Goal: Transaction & Acquisition: Purchase product/service

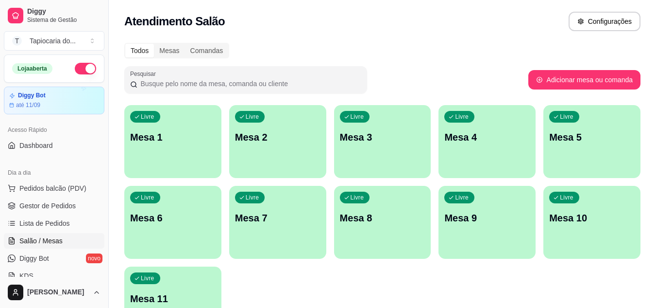
click at [176, 159] on div "Livre Mesa 1" at bounding box center [172, 135] width 97 height 61
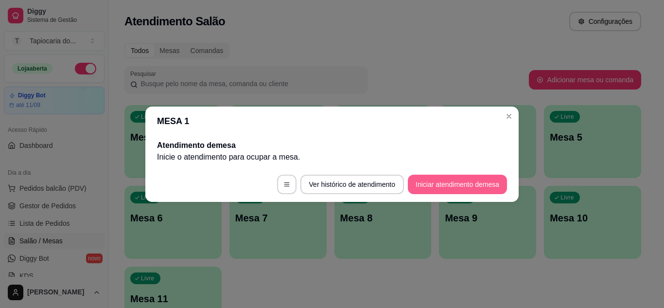
click at [468, 187] on button "Iniciar atendimento de mesa" at bounding box center [457, 183] width 99 height 19
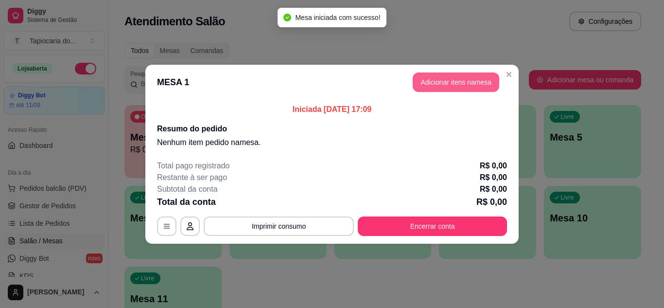
click at [424, 81] on button "Adicionar itens na mesa" at bounding box center [455, 81] width 86 height 19
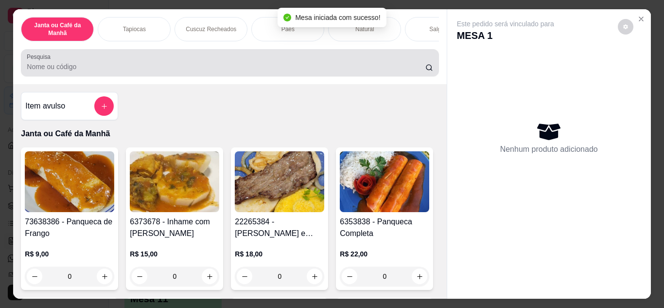
click at [390, 76] on div "Pesquisa" at bounding box center [229, 62] width 417 height 27
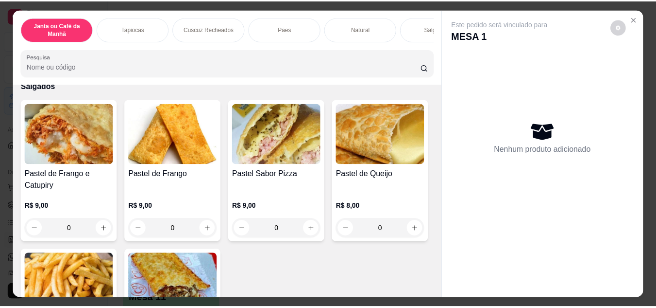
scroll to position [1895, 0]
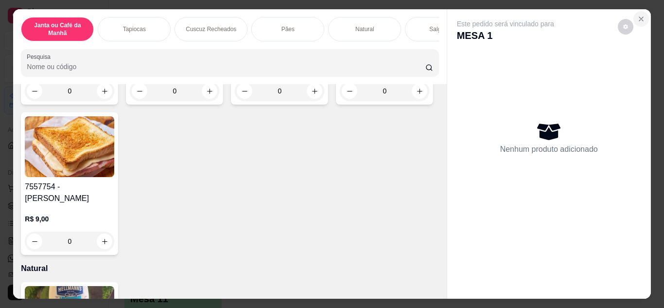
click at [639, 17] on icon "Close" at bounding box center [641, 19] width 4 height 4
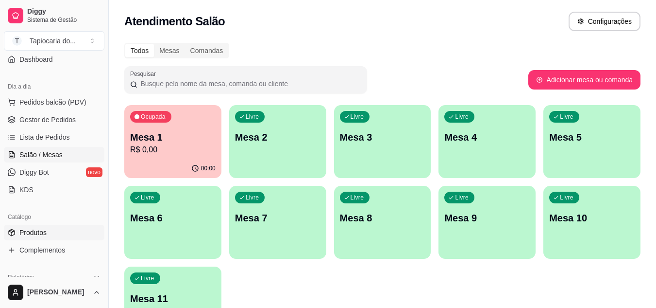
scroll to position [97, 0]
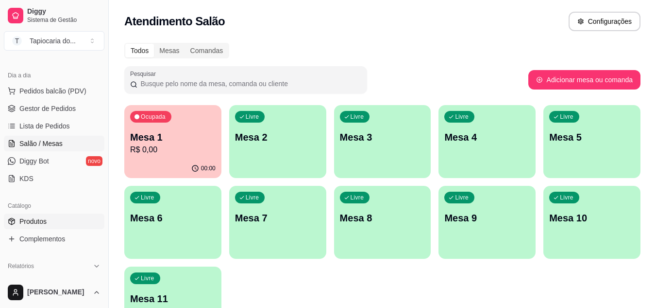
click at [35, 219] on span "Produtos" at bounding box center [32, 221] width 27 height 10
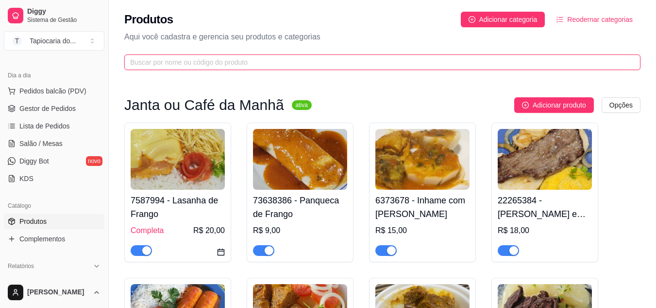
click at [268, 64] on input "text" at bounding box center [378, 62] width 497 height 11
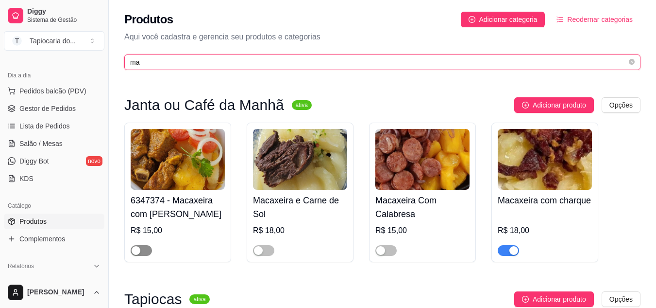
type input "ma"
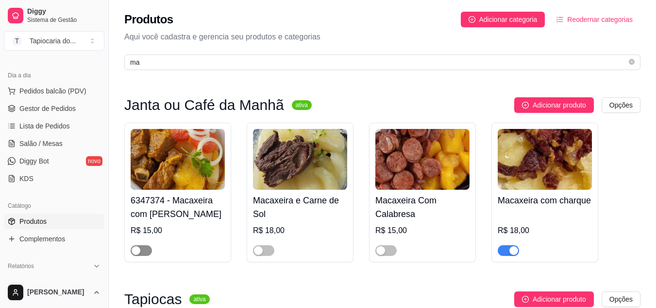
click at [137, 250] on div "button" at bounding box center [136, 250] width 9 height 9
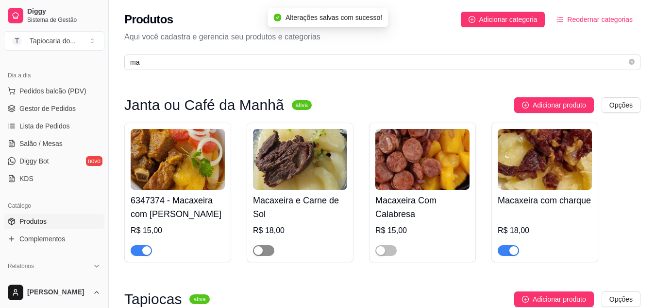
click at [264, 251] on button "button" at bounding box center [263, 250] width 21 height 11
click at [385, 253] on button "button" at bounding box center [386, 250] width 21 height 11
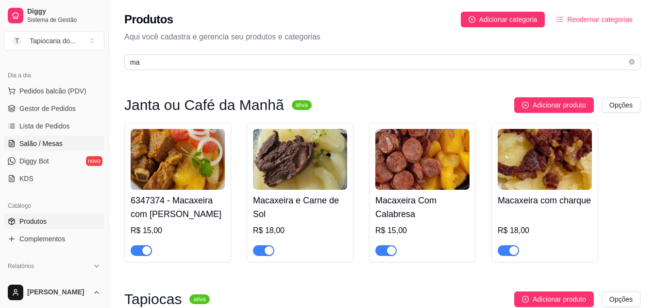
click at [47, 139] on span "Salão / Mesas" at bounding box center [40, 143] width 43 height 10
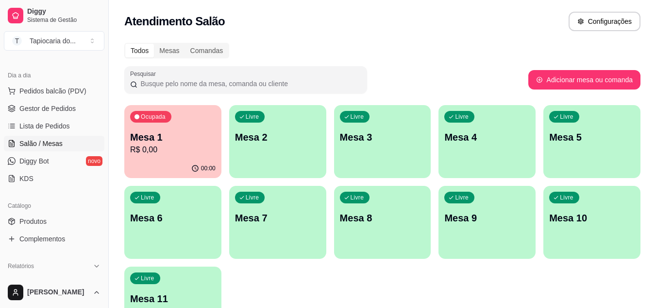
click at [130, 153] on div "Ocupada Mesa 1 R$ 0,00" at bounding box center [172, 132] width 97 height 54
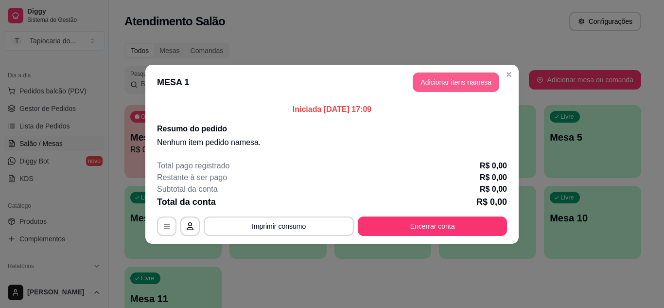
click at [453, 75] on button "Adicionar itens na mesa" at bounding box center [455, 81] width 86 height 19
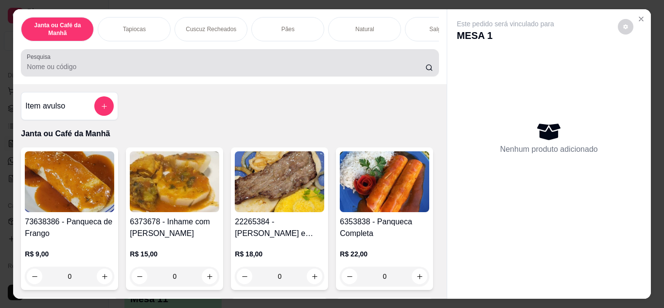
click at [283, 59] on div at bounding box center [230, 62] width 406 height 19
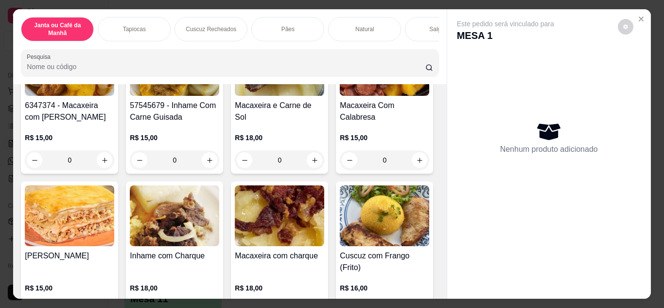
scroll to position [243, 0]
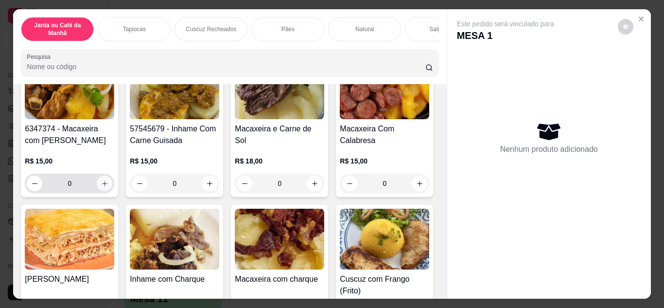
click at [108, 185] on icon "increase-product-quantity" at bounding box center [104, 183] width 7 height 7
type input "1"
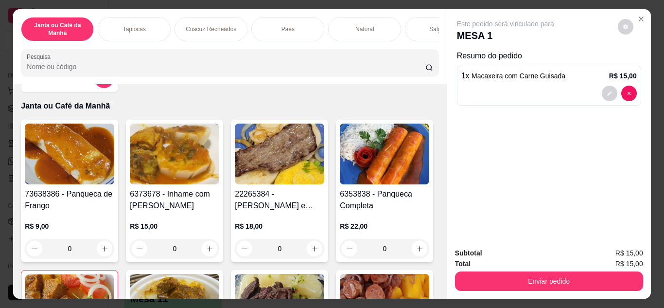
scroll to position [0, 0]
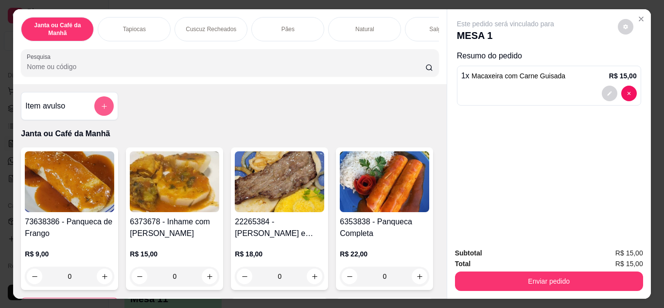
click at [96, 105] on button "add-separate-item" at bounding box center [103, 105] width 19 height 19
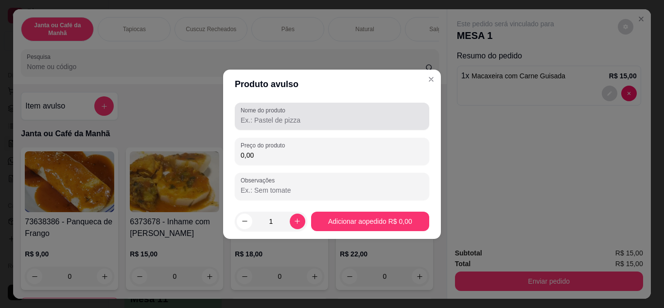
click at [261, 120] on input "Nome do produto" at bounding box center [331, 120] width 183 height 10
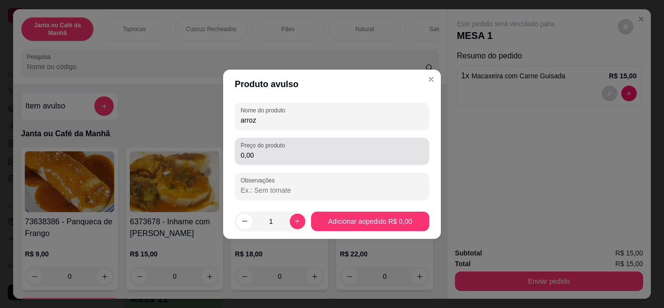
type input "arroz"
click at [265, 159] on input "0,00" at bounding box center [331, 155] width 183 height 10
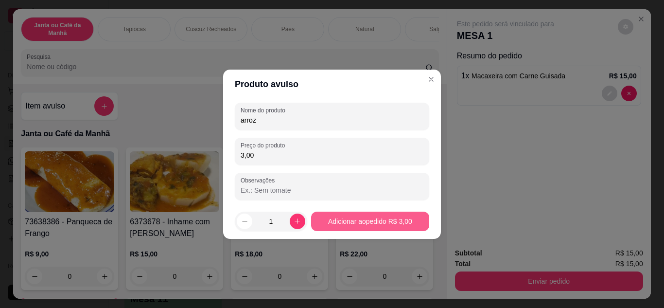
type input "3,00"
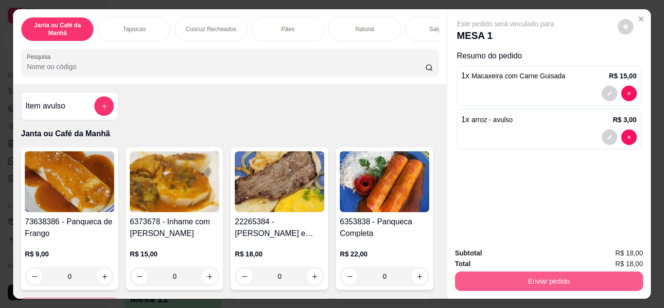
click at [503, 274] on button "Enviar pedido" at bounding box center [549, 280] width 188 height 19
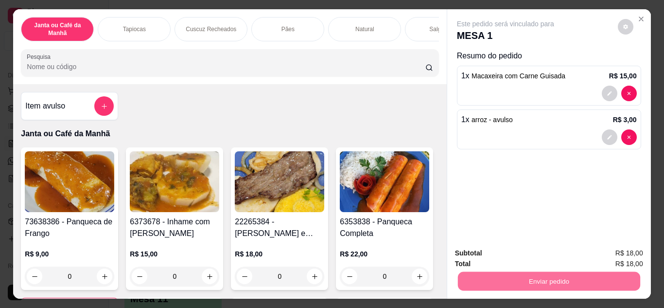
click at [497, 251] on button "Não registrar e enviar pedido" at bounding box center [516, 253] width 101 height 18
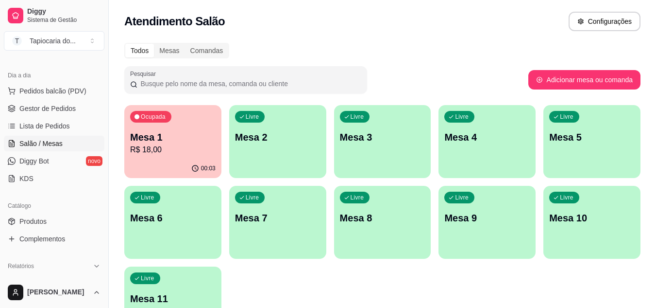
click at [158, 157] on div "Ocupada Mesa 1 R$ 18,00" at bounding box center [172, 132] width 97 height 54
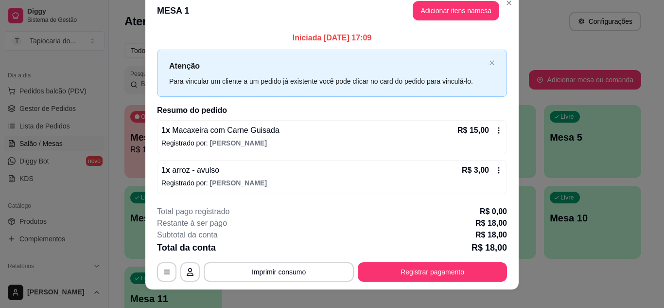
scroll to position [25, 0]
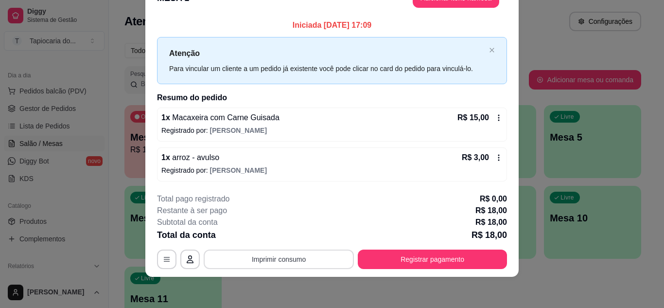
click at [307, 256] on button "Imprimir consumo" at bounding box center [279, 258] width 150 height 19
click at [294, 240] on button "Impressora" at bounding box center [278, 236] width 68 height 15
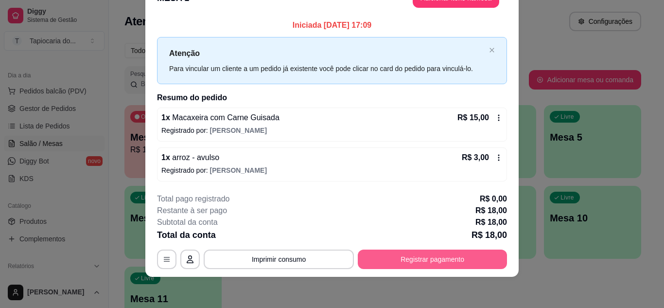
click at [477, 256] on button "Registrar pagamento" at bounding box center [432, 258] width 149 height 19
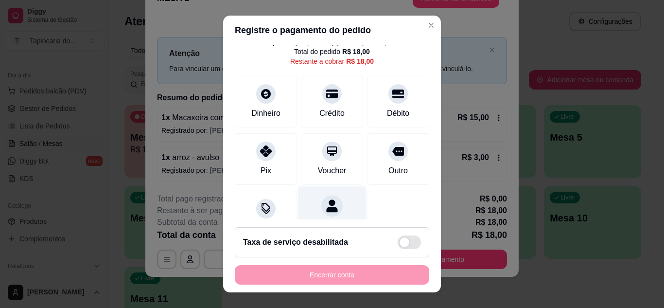
scroll to position [75, 0]
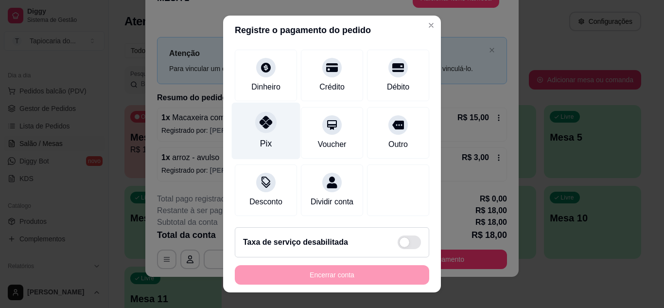
click at [260, 137] on div "Pix" at bounding box center [266, 143] width 12 height 13
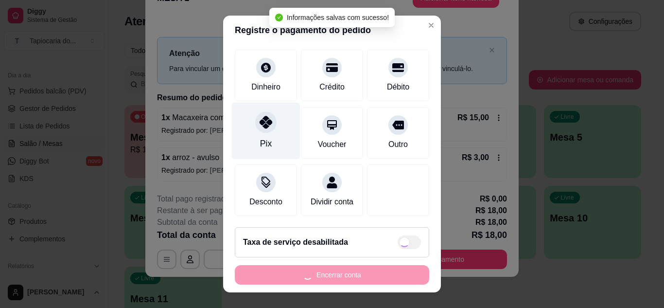
type input "R$ 0,00"
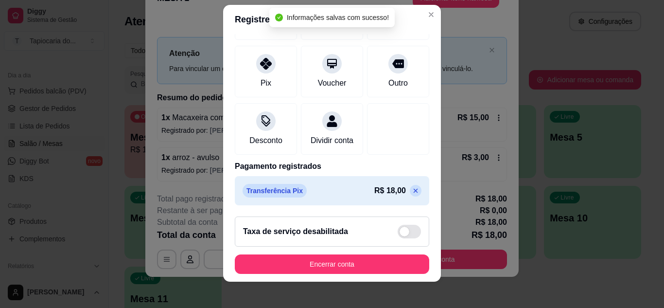
scroll to position [16, 0]
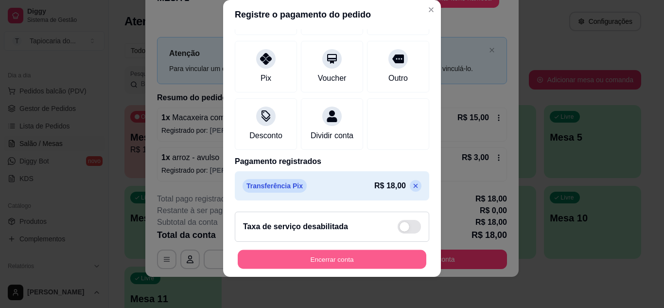
click at [389, 255] on button "Encerrar conta" at bounding box center [332, 259] width 189 height 19
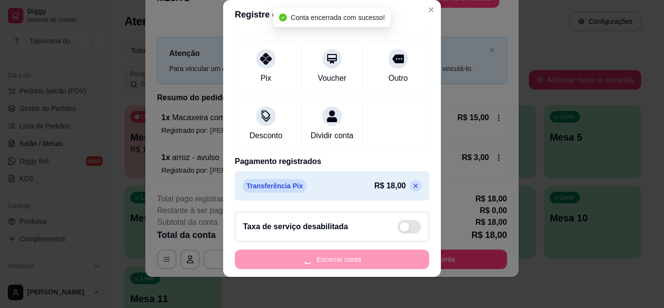
scroll to position [0, 0]
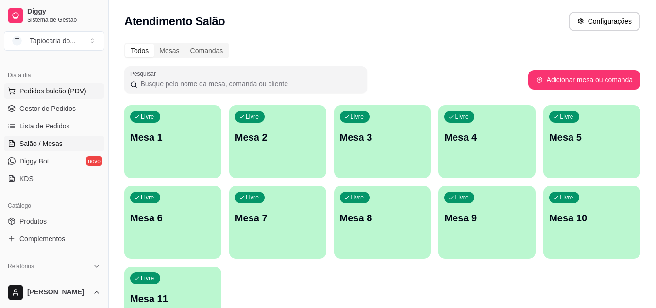
click at [34, 94] on span "Pedidos balcão (PDV)" at bounding box center [52, 91] width 67 height 10
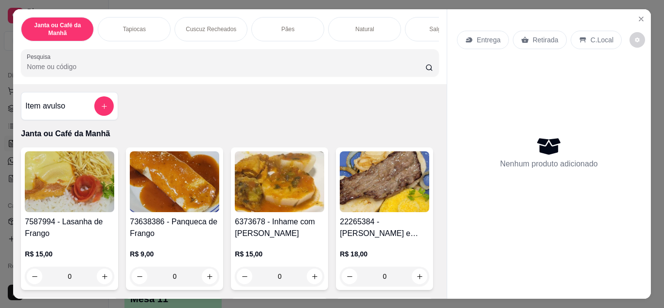
click at [189, 71] on input "Pesquisa" at bounding box center [226, 67] width 398 height 10
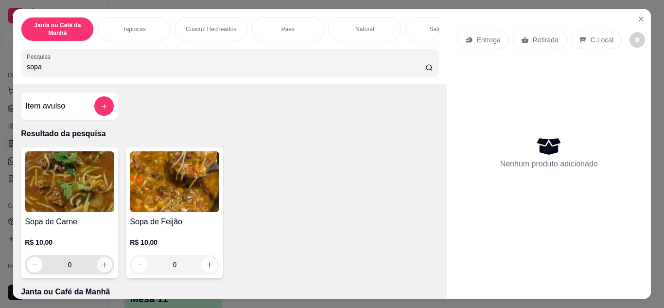
type input "sopa"
click at [97, 267] on button "increase-product-quantity" at bounding box center [105, 265] width 16 height 16
type input "1"
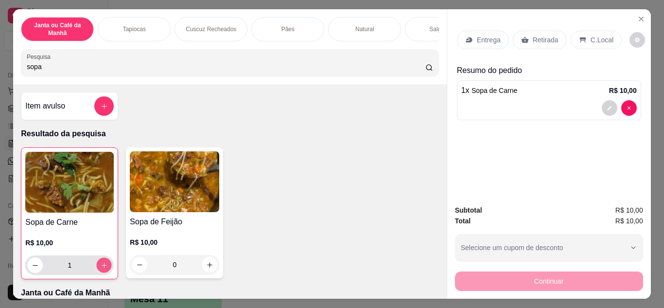
click at [97, 267] on button "increase-product-quantity" at bounding box center [104, 264] width 15 height 15
type input "2"
click at [482, 37] on p "Entrega" at bounding box center [489, 40] width 24 height 10
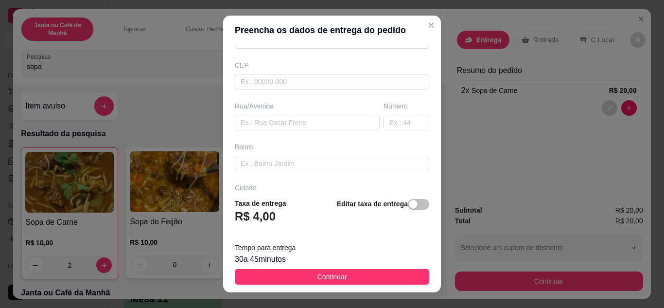
scroll to position [133, 0]
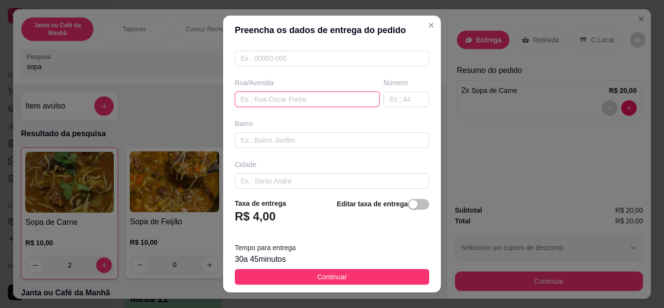
click at [255, 102] on input "text" at bounding box center [307, 99] width 145 height 16
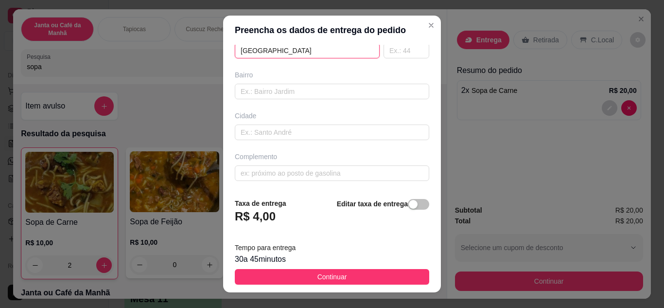
type input "[GEOGRAPHIC_DATA]"
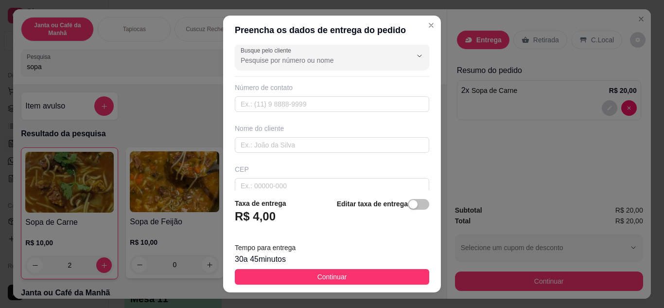
scroll to position [0, 0]
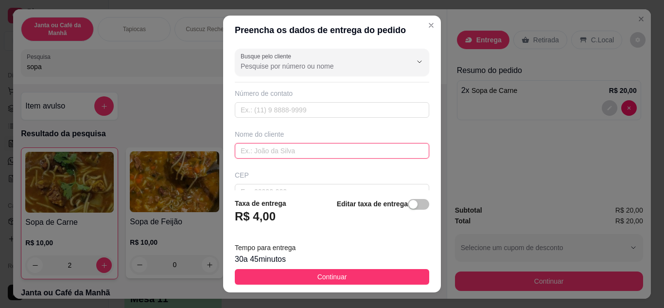
click at [264, 151] on input "text" at bounding box center [332, 151] width 194 height 16
type input "ana"
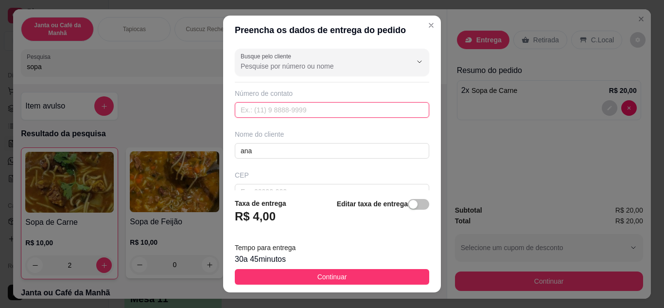
click at [280, 108] on input "text" at bounding box center [332, 110] width 194 height 16
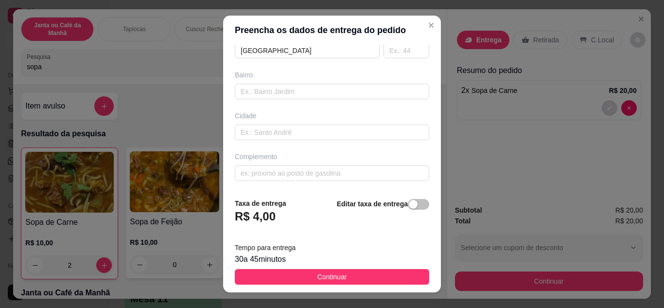
scroll to position [16, 0]
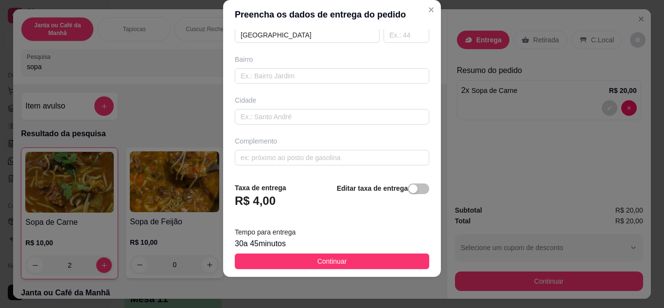
type input "[PHONE_NUMBER]"
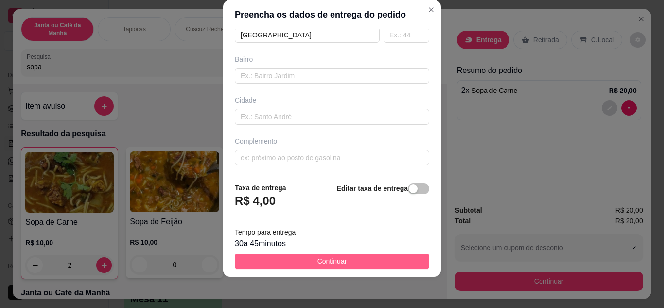
click at [344, 264] on button "Continuar" at bounding box center [332, 261] width 194 height 16
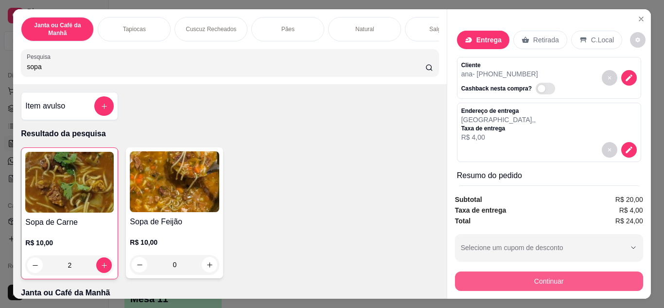
click at [523, 277] on button "Continuar" at bounding box center [549, 280] width 188 height 19
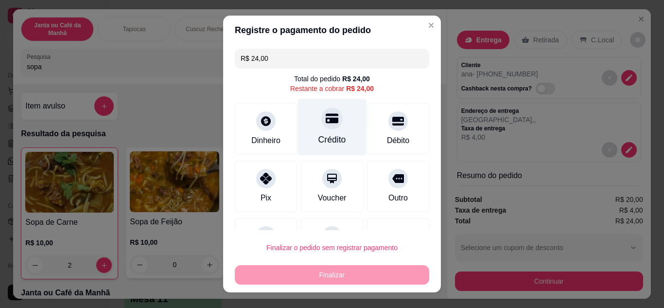
click at [336, 136] on div "Crédito" at bounding box center [332, 126] width 69 height 57
type input "R$ 0,00"
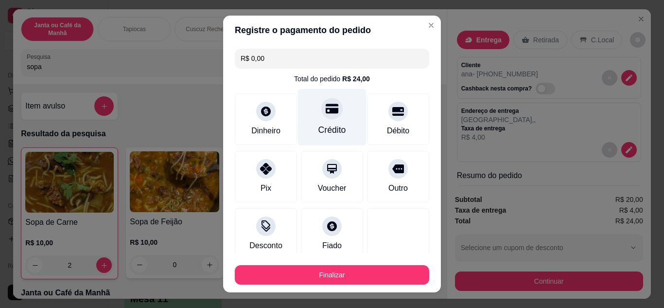
click at [323, 120] on div "Crédito" at bounding box center [332, 116] width 69 height 57
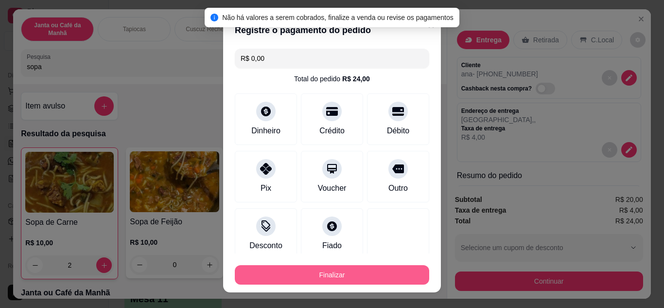
click at [344, 265] on button "Finalizar" at bounding box center [332, 274] width 194 height 19
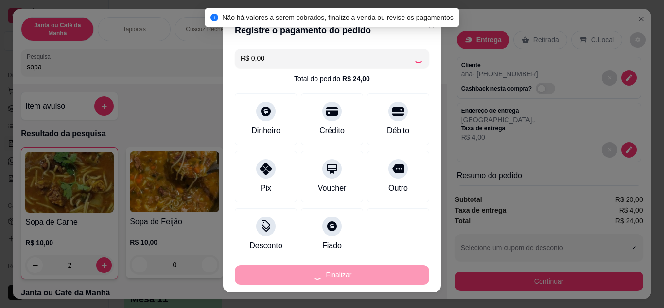
type input "0"
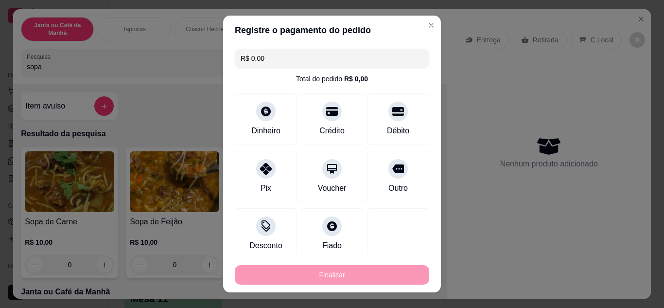
type input "-R$ 24,00"
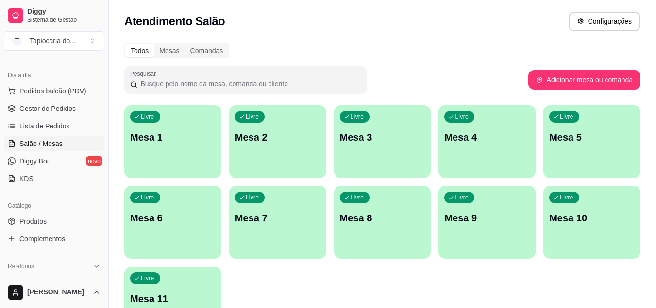
click at [466, 263] on div "Livre Mesa 1 Livre Mesa 2 Livre Mesa 3 Livre Mesa 4 Livre Mesa 5 Livre Mesa 6 L…" at bounding box center [382, 222] width 516 height 234
click at [63, 85] on button "Pedidos balcão (PDV)" at bounding box center [54, 91] width 101 height 16
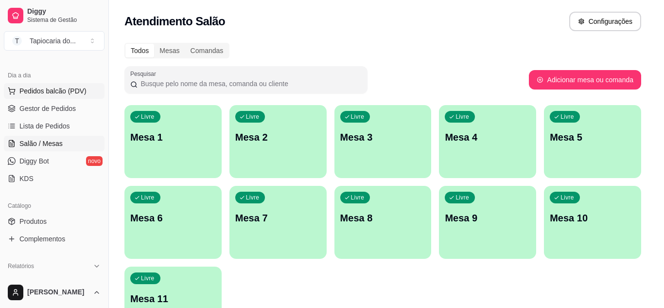
click at [63, 88] on div "Item avulso Janta ou Café da Manhã 7587994 - Lasanha de Frango R$ 15,00 0 73638…" at bounding box center [229, 192] width 437 height 216
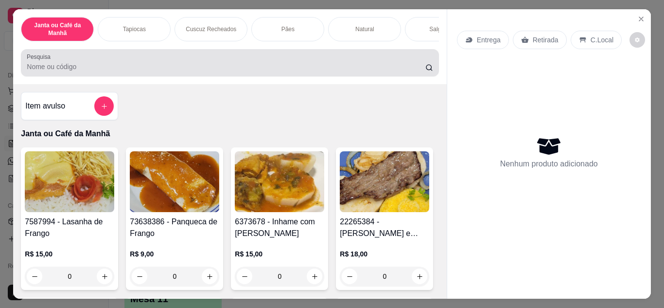
click at [78, 71] on input "Pesquisa" at bounding box center [226, 67] width 398 height 10
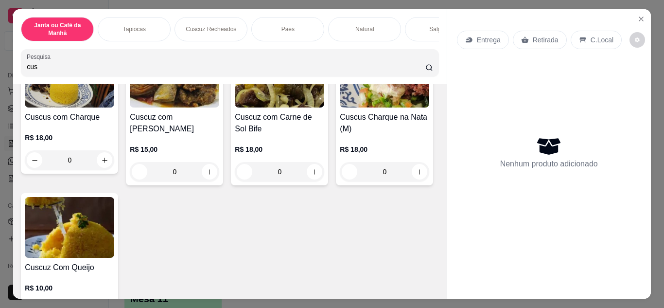
scroll to position [389, 0]
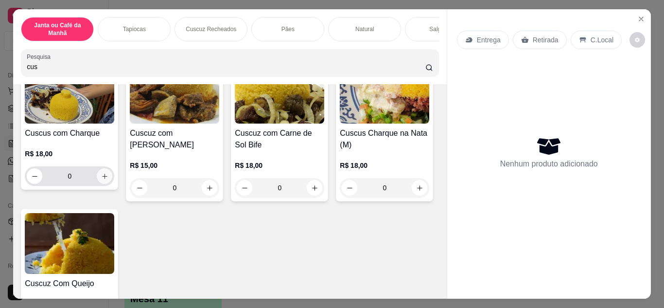
type input "cus"
click at [112, 175] on button "increase-product-quantity" at bounding box center [105, 176] width 16 height 16
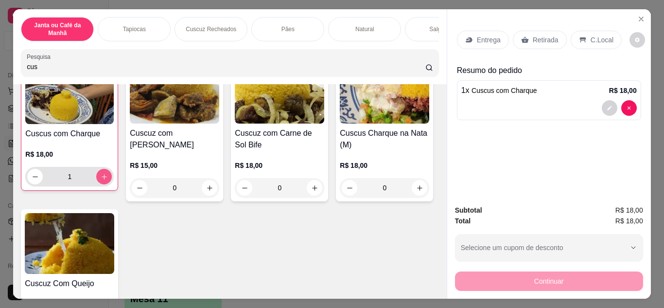
type input "1"
click at [488, 37] on p "Entrega" at bounding box center [489, 40] width 24 height 10
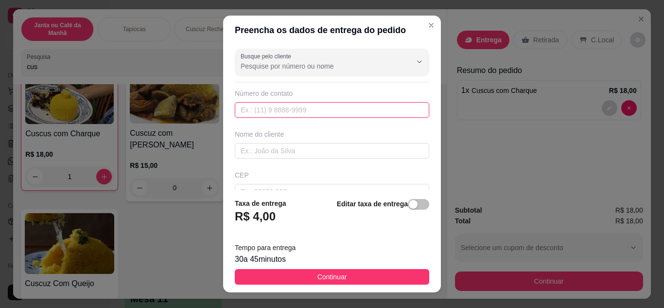
click at [250, 110] on input "text" at bounding box center [332, 110] width 194 height 16
type input "[PHONE_NUMBER]"
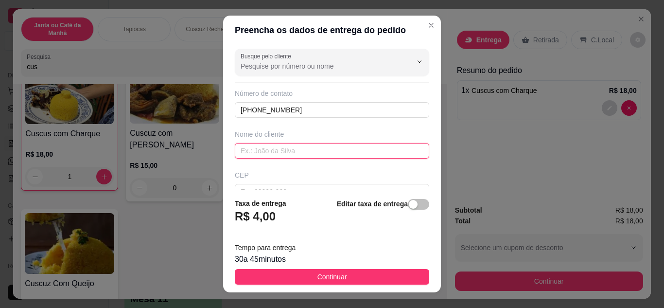
click at [246, 151] on input "text" at bounding box center [332, 151] width 194 height 16
click at [257, 149] on input "text" at bounding box center [332, 151] width 194 height 16
type input "[PERSON_NAME]"
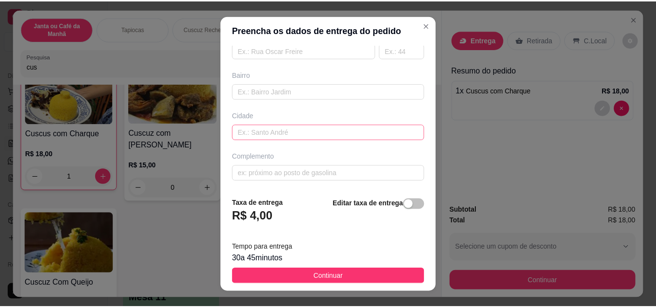
scroll to position [16, 0]
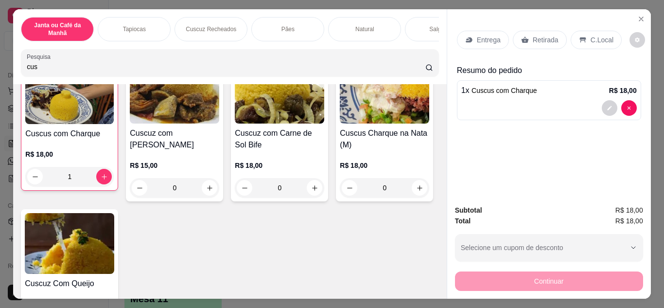
click at [540, 35] on p "Retirada" at bounding box center [545, 40] width 26 height 10
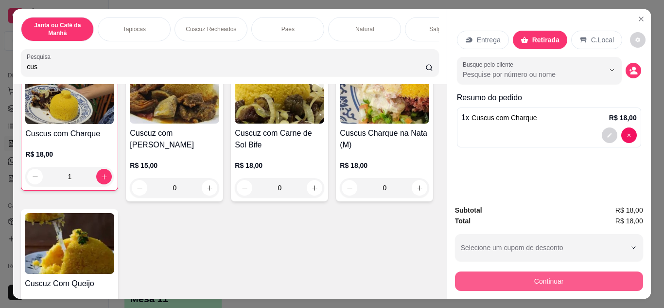
click at [527, 274] on button "Continuar" at bounding box center [549, 280] width 188 height 19
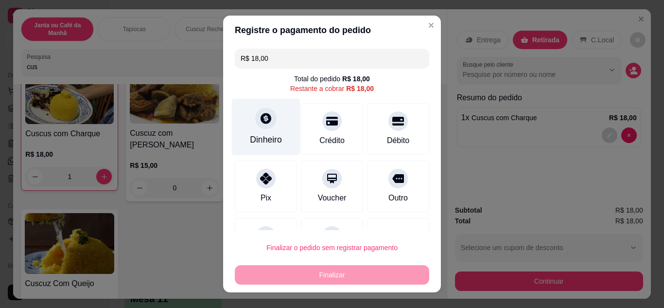
click at [269, 136] on div "Dinheiro" at bounding box center [266, 139] width 32 height 13
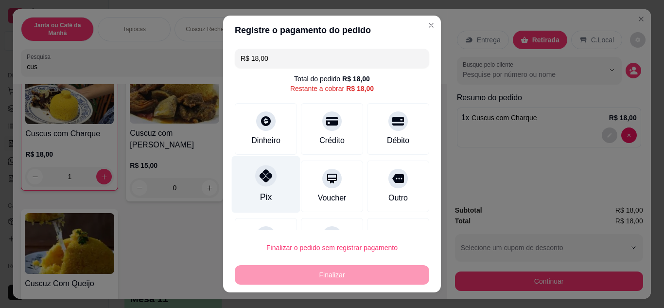
click at [255, 181] on div at bounding box center [265, 175] width 21 height 21
type input "R$ 0,00"
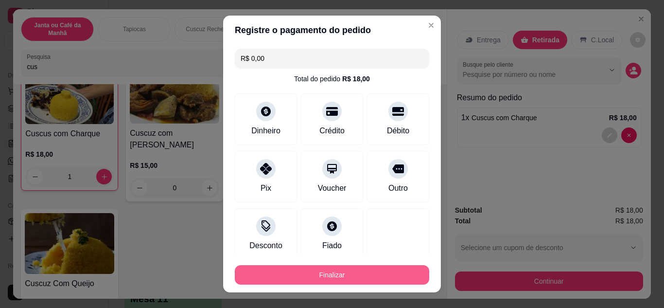
click at [304, 271] on button "Finalizar" at bounding box center [332, 274] width 194 height 19
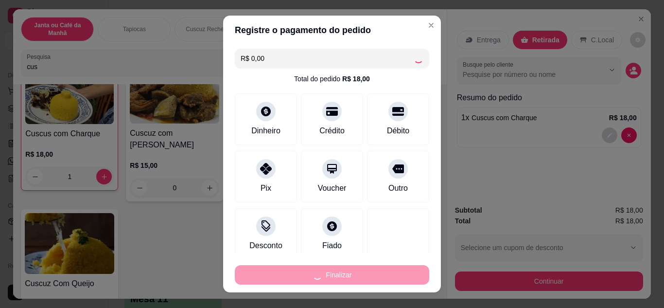
type input "0"
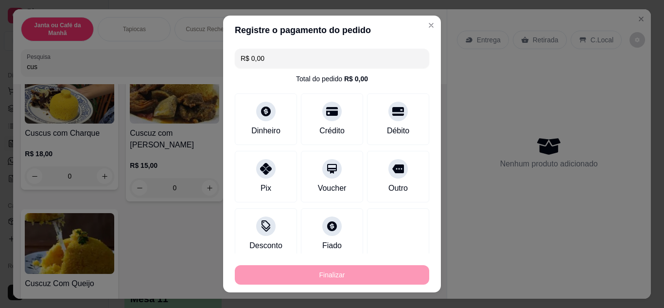
type input "-R$ 18,00"
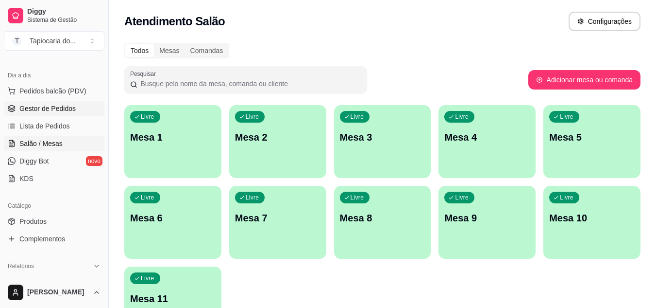
click at [39, 107] on span "Gestor de Pedidos" at bounding box center [47, 108] width 56 height 10
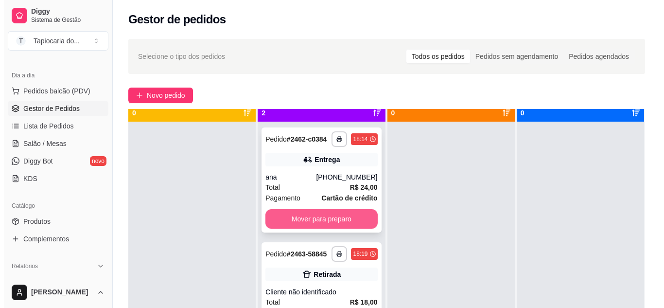
scroll to position [27, 0]
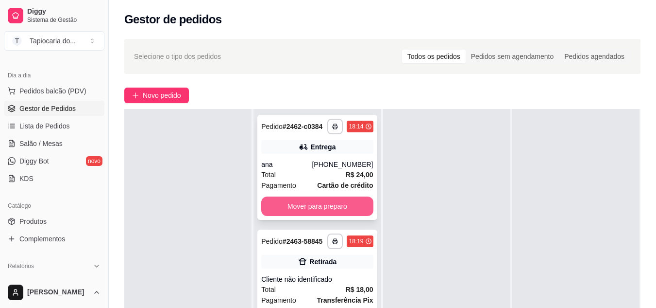
click at [277, 206] on button "Mover para preparo" at bounding box center [317, 205] width 112 height 19
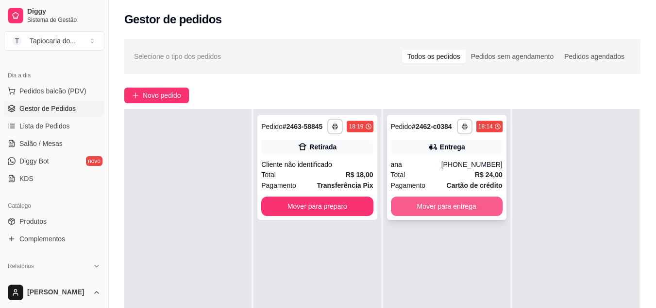
click at [438, 198] on button "Mover para entrega" at bounding box center [447, 205] width 112 height 19
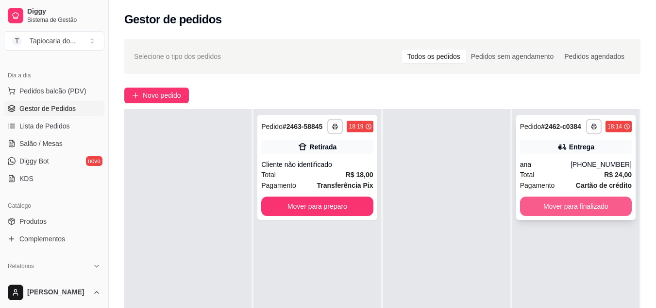
click at [592, 207] on button "Mover para finalizado" at bounding box center [576, 205] width 112 height 19
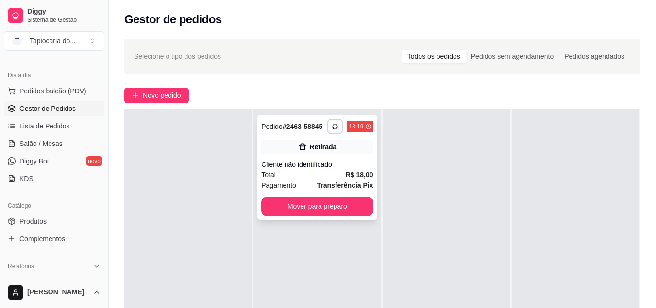
click at [312, 181] on div "Pagamento Transferência Pix" at bounding box center [317, 185] width 112 height 11
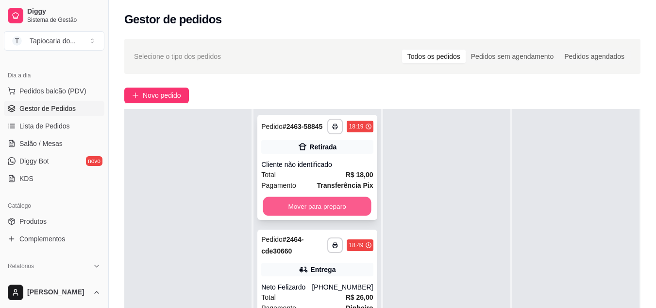
click at [360, 206] on button "Mover para preparo" at bounding box center [317, 206] width 108 height 19
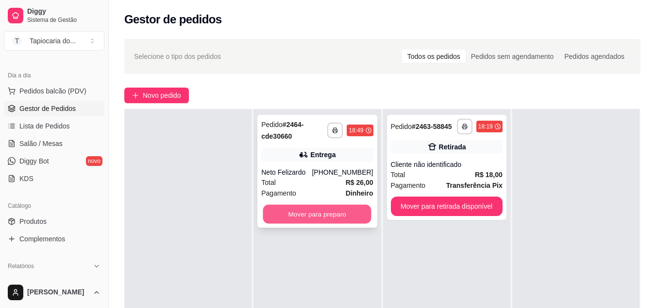
click at [338, 211] on button "Mover para preparo" at bounding box center [317, 214] width 108 height 19
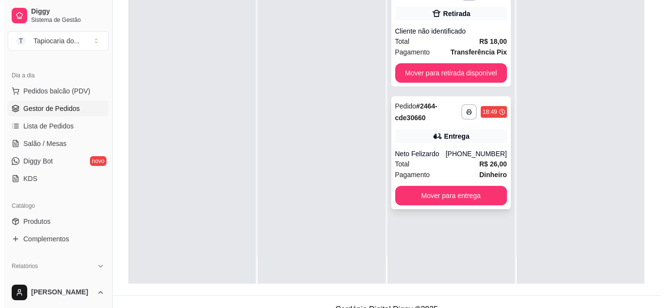
scroll to position [146, 0]
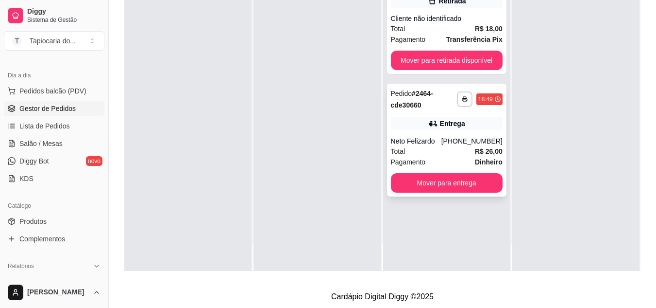
click at [436, 137] on div "Neto Felizardo" at bounding box center [416, 141] width 51 height 10
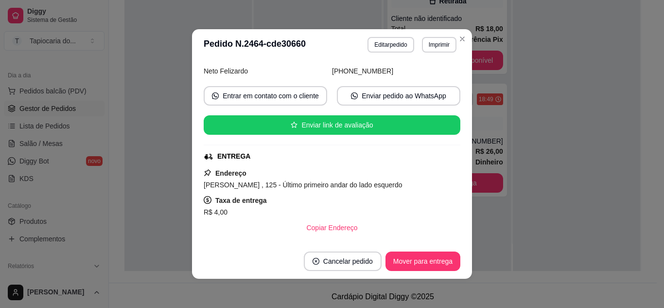
scroll to position [223, 0]
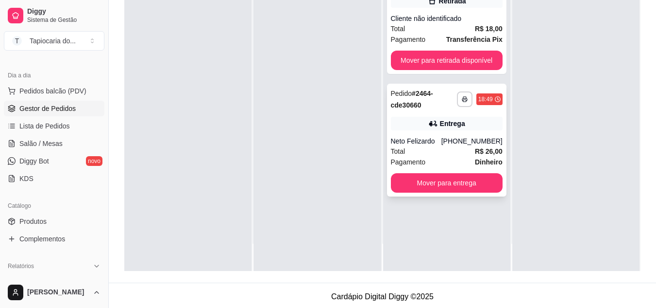
click at [442, 153] on div "Total R$ 26,00" at bounding box center [447, 151] width 112 height 11
